Goal: Navigation & Orientation: Understand site structure

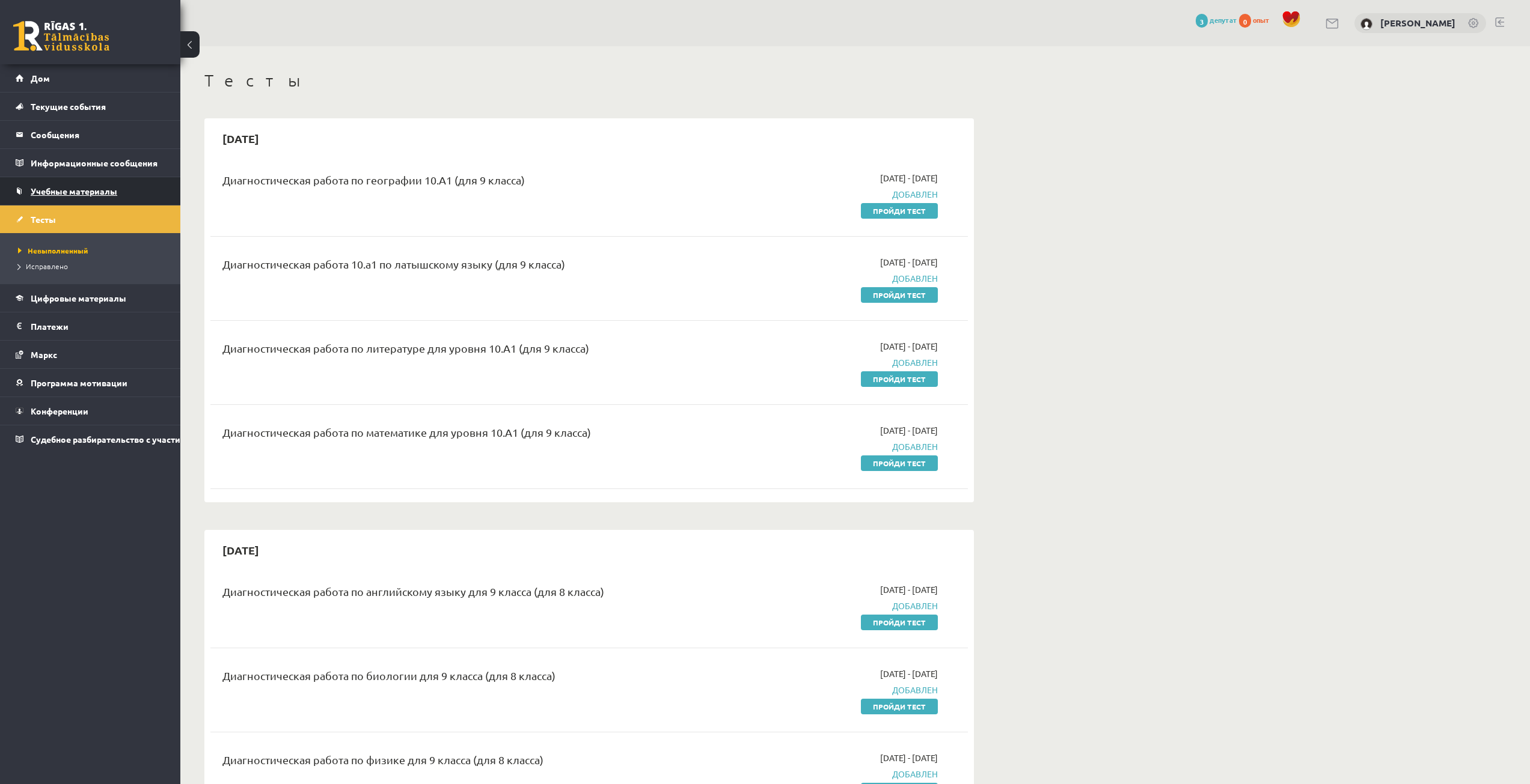
click at [89, 199] on link "Учебные материалы" at bounding box center [91, 191] width 150 height 28
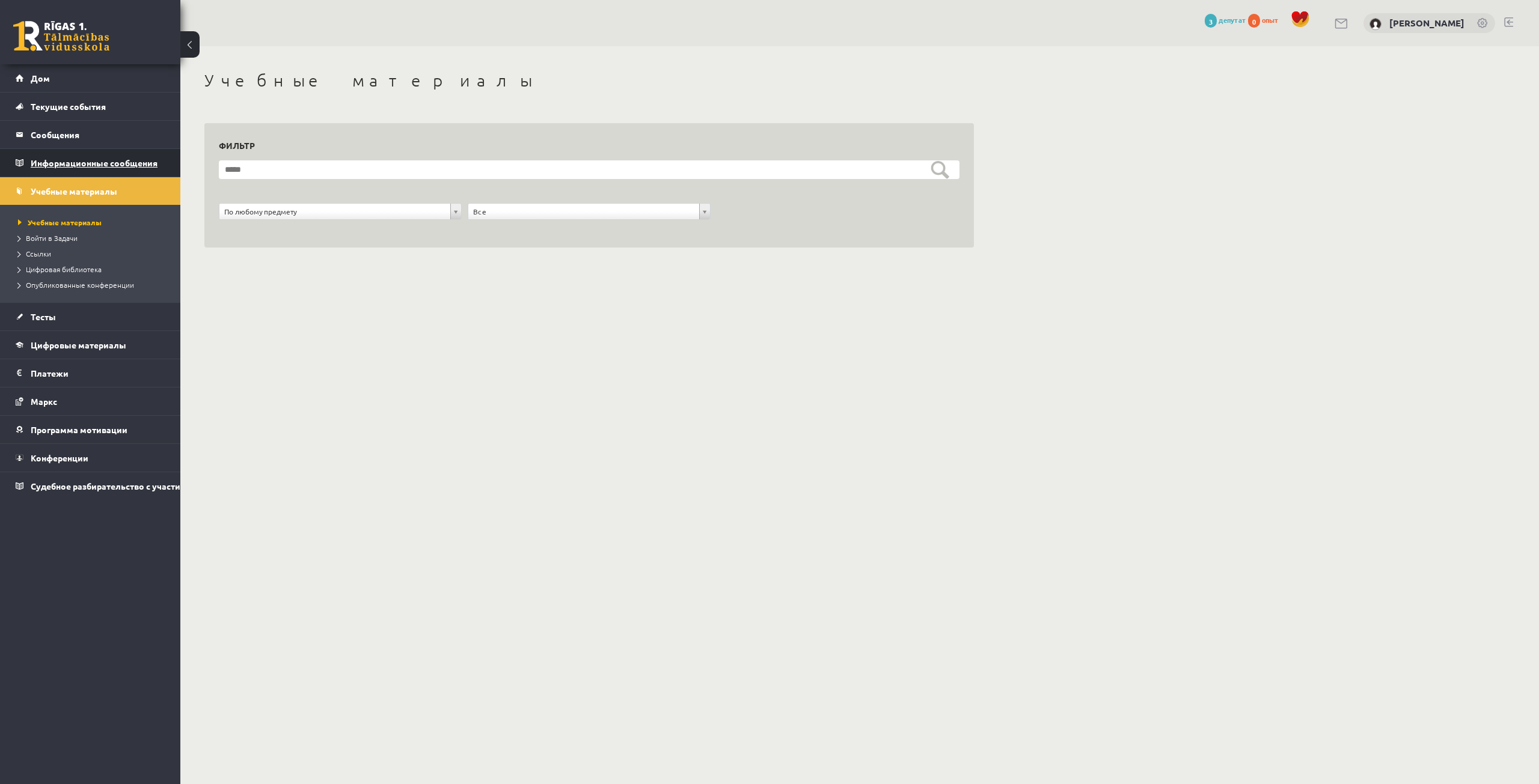
click at [111, 161] on font "Информационные сообщения" at bounding box center [94, 163] width 127 height 11
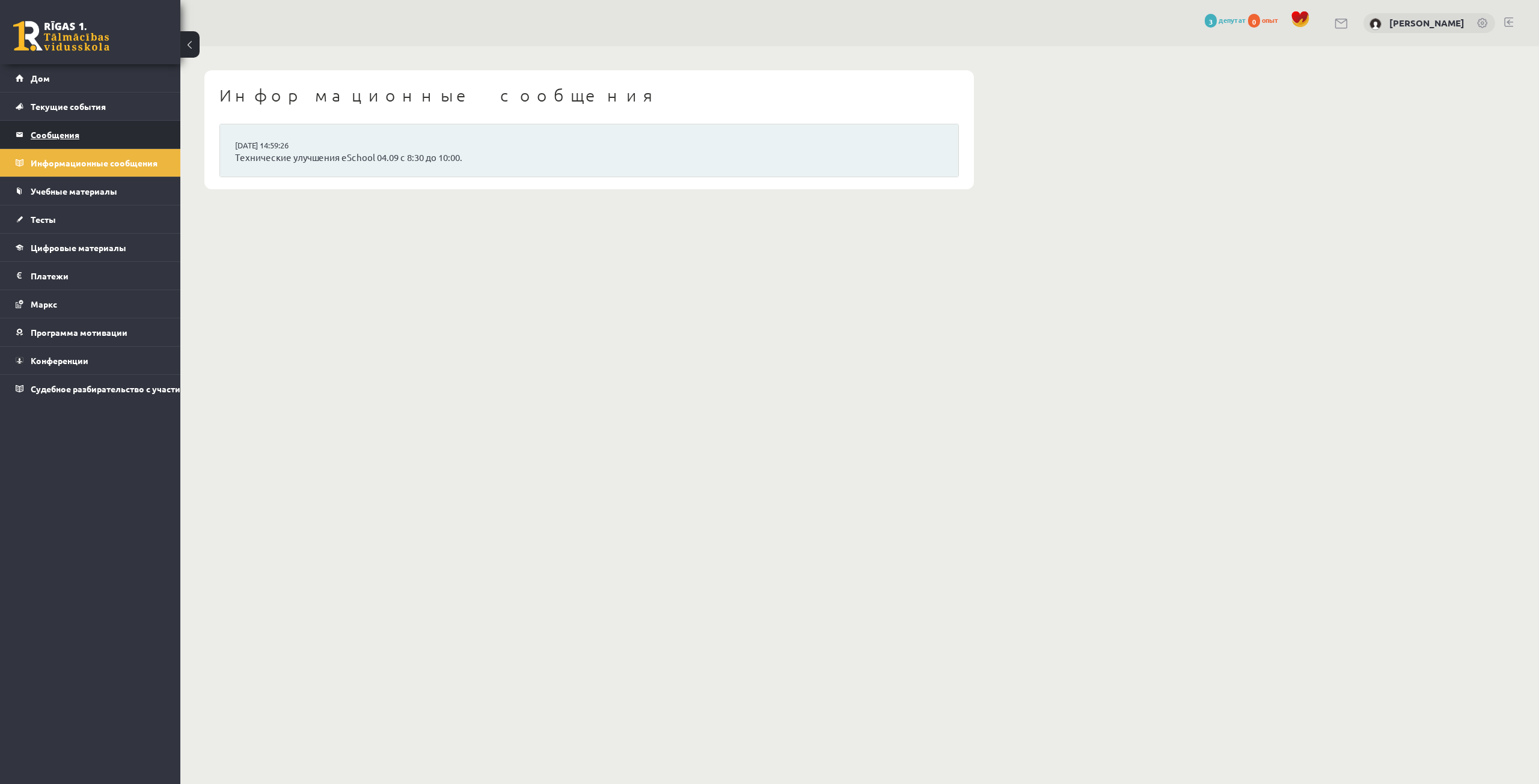
click at [118, 138] on legend "Сообщения 0" at bounding box center [98, 134] width 135 height 28
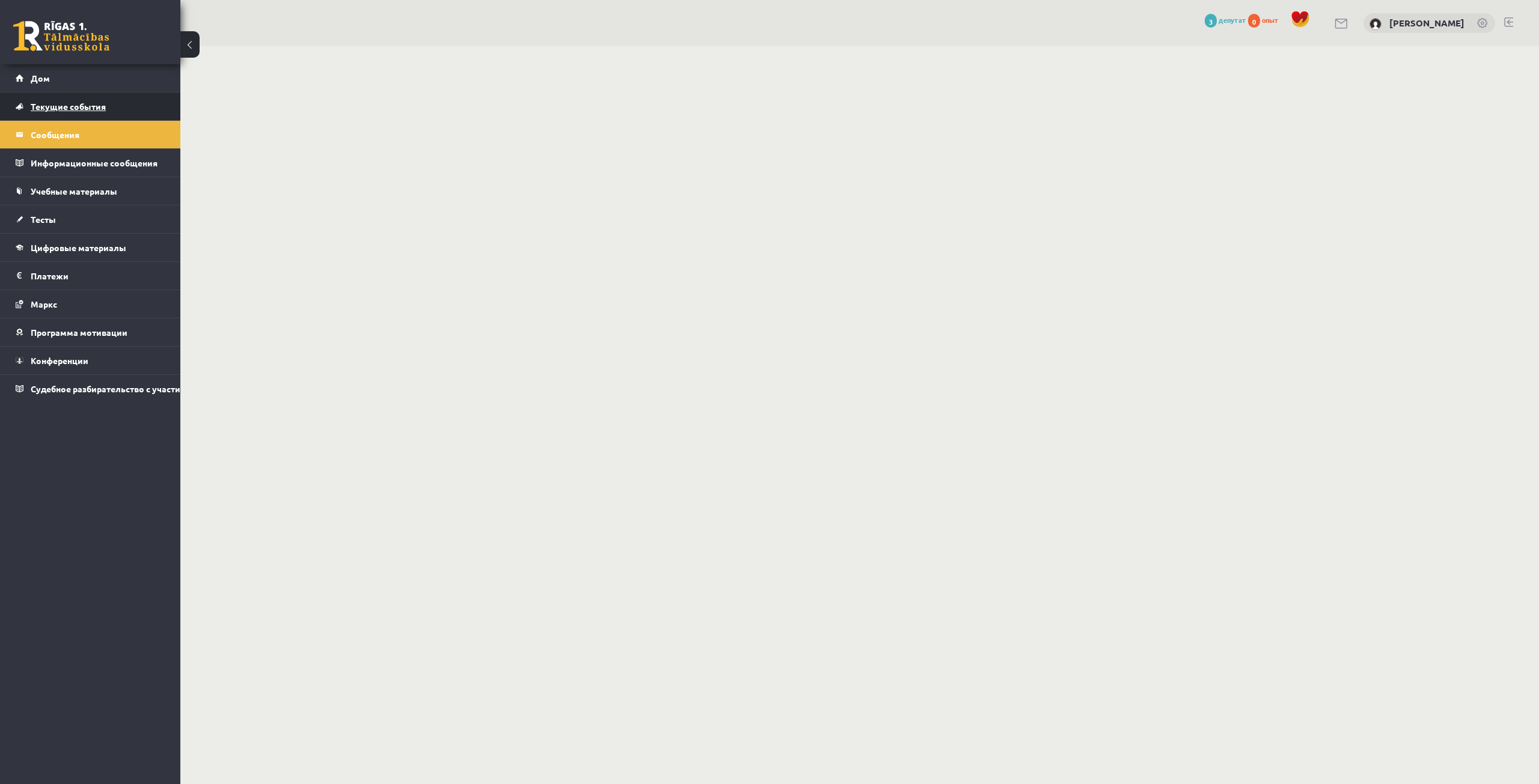
click at [127, 107] on link "Текущие события" at bounding box center [91, 106] width 150 height 28
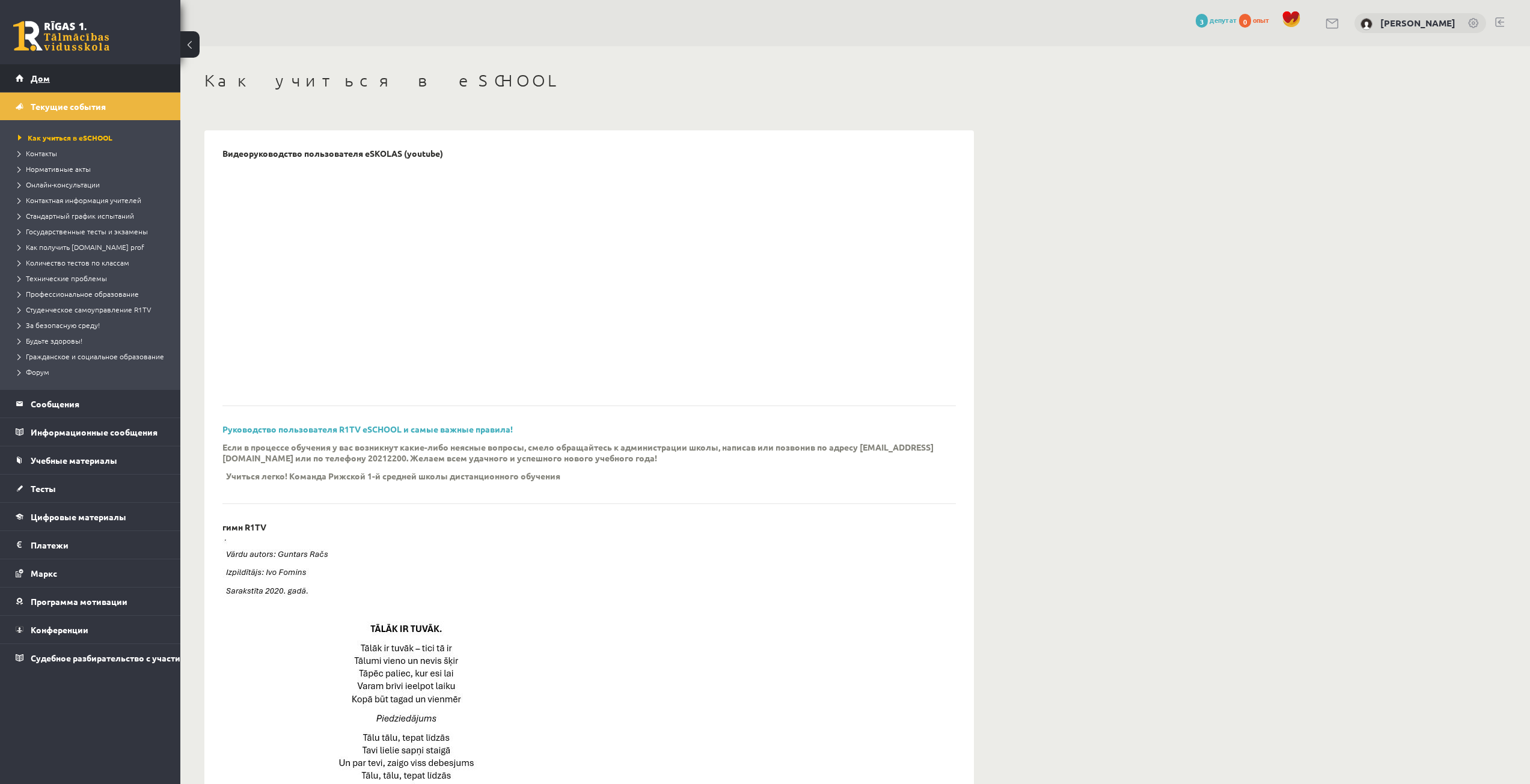
click at [127, 79] on link "Дом" at bounding box center [91, 78] width 150 height 28
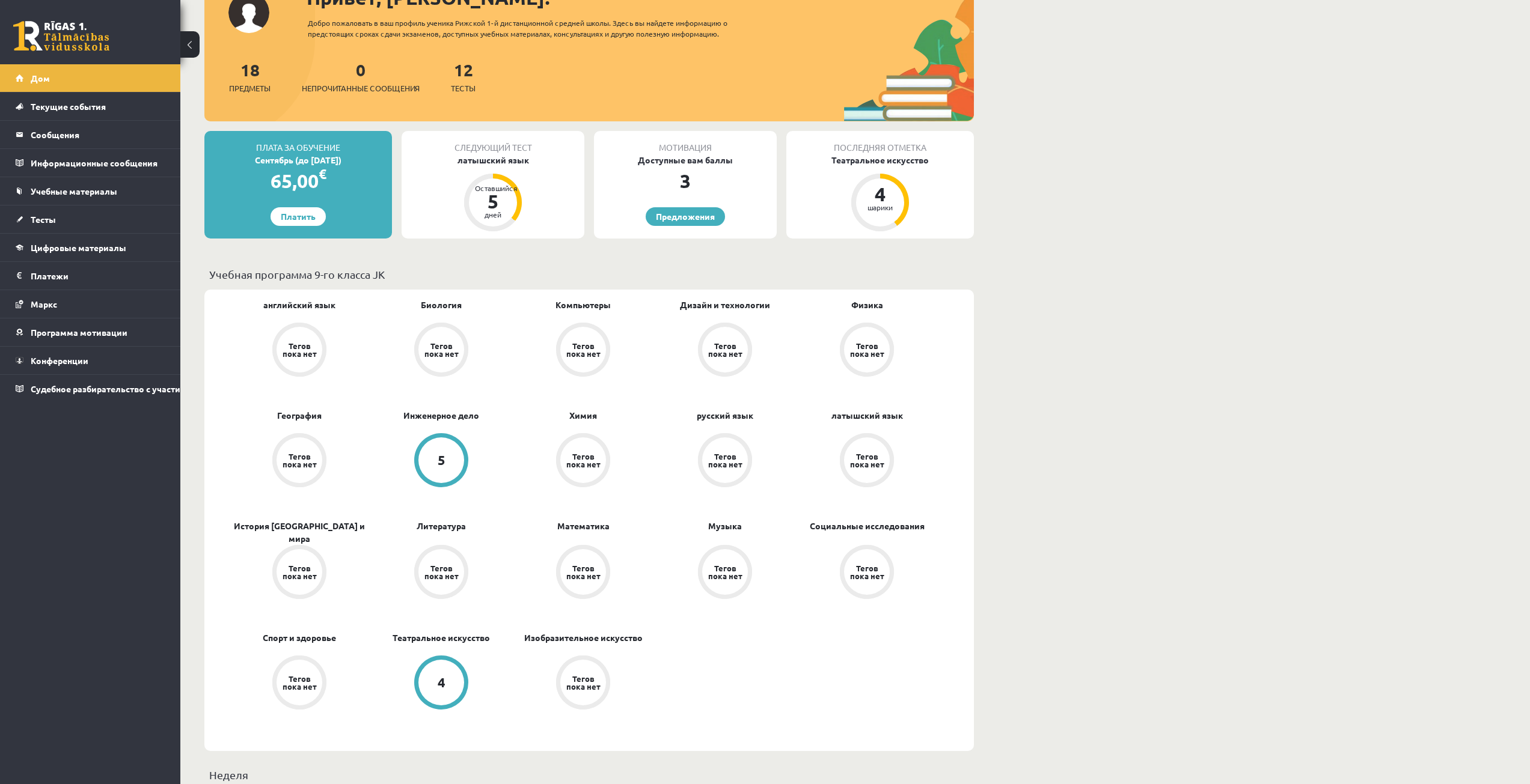
scroll to position [120, 0]
